Goal: Navigation & Orientation: Find specific page/section

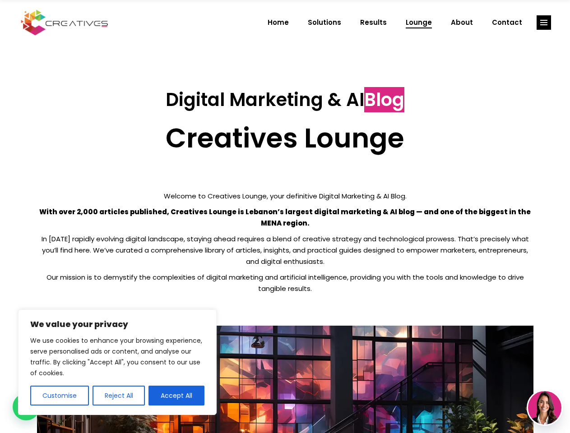
click at [285, 217] on p "With over 2,000 articles published, Creatives Lounge is Lebanon’s largest digit…" at bounding box center [285, 217] width 496 height 23
click at [59, 396] on button "Customise" at bounding box center [59, 396] width 59 height 20
click at [0, 0] on div at bounding box center [0, 0] width 0 height 0
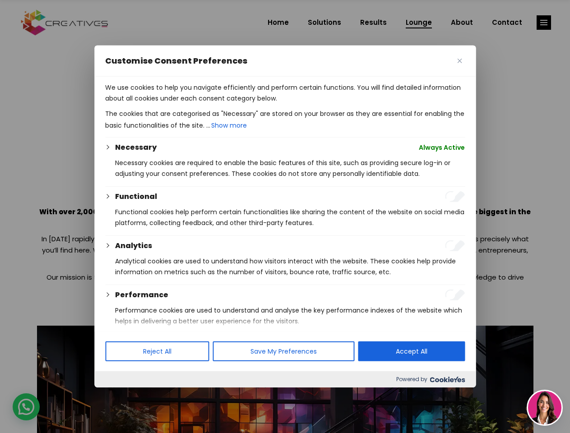
click at [176, 104] on p "We use cookies to help you navigate efficiently and perform certain functions. …" at bounding box center [285, 93] width 360 height 22
click at [544, 23] on div at bounding box center [285, 216] width 570 height 433
click at [545, 408] on img at bounding box center [544, 407] width 33 height 33
